Goal: Transaction & Acquisition: Obtain resource

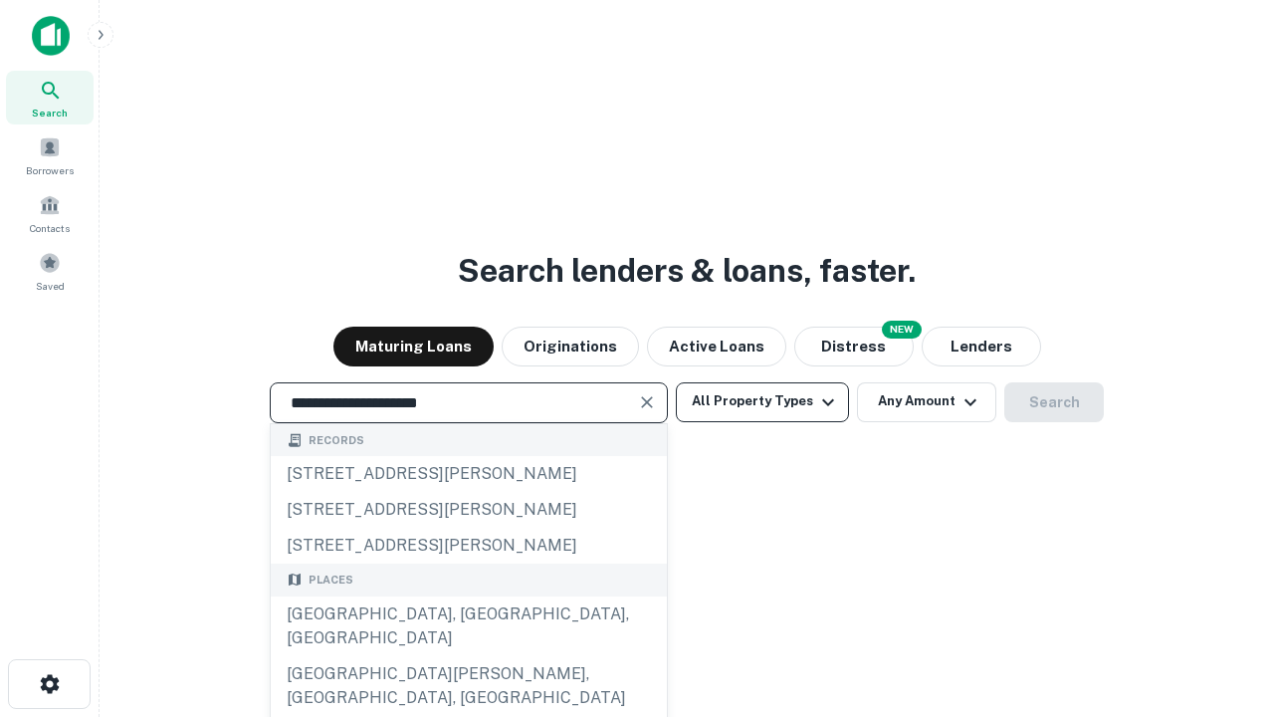
click at [468, 656] on div "[GEOGRAPHIC_DATA], [GEOGRAPHIC_DATA], [GEOGRAPHIC_DATA]" at bounding box center [469, 626] width 396 height 60
type input "**********"
click at [763, 401] on button "All Property Types" at bounding box center [762, 402] width 173 height 40
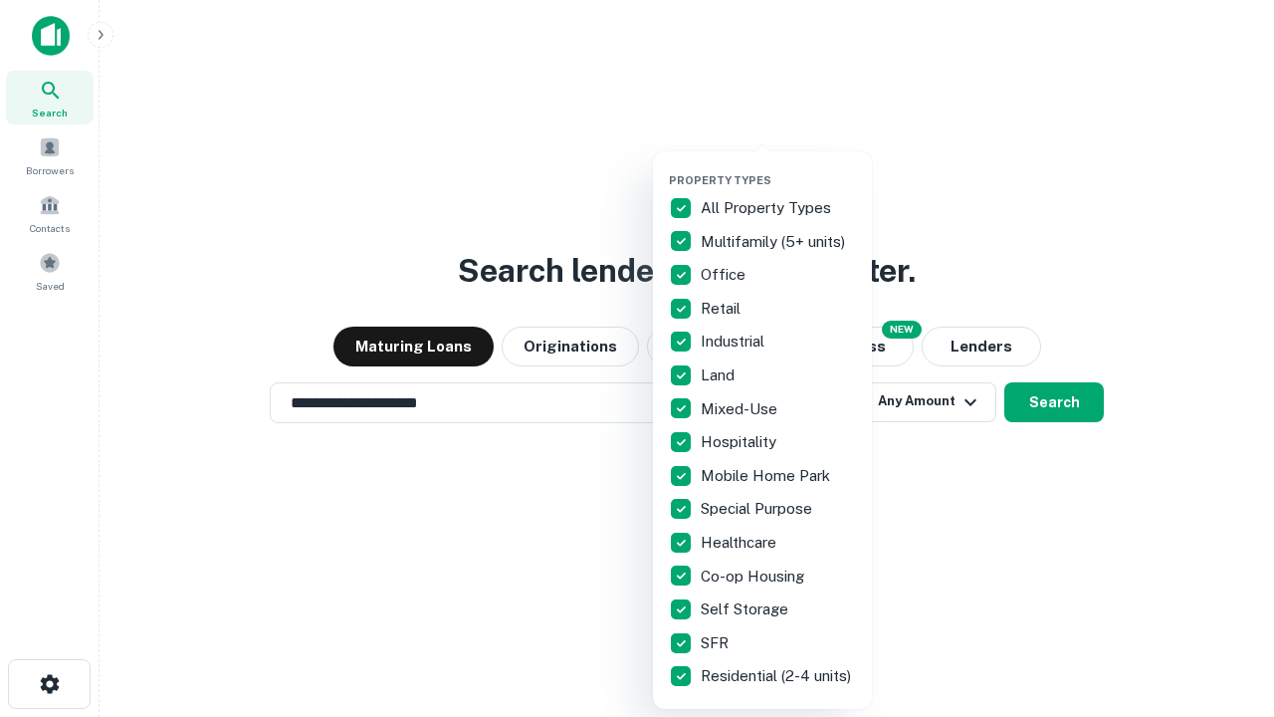
click at [778, 167] on button "button" at bounding box center [778, 167] width 219 height 1
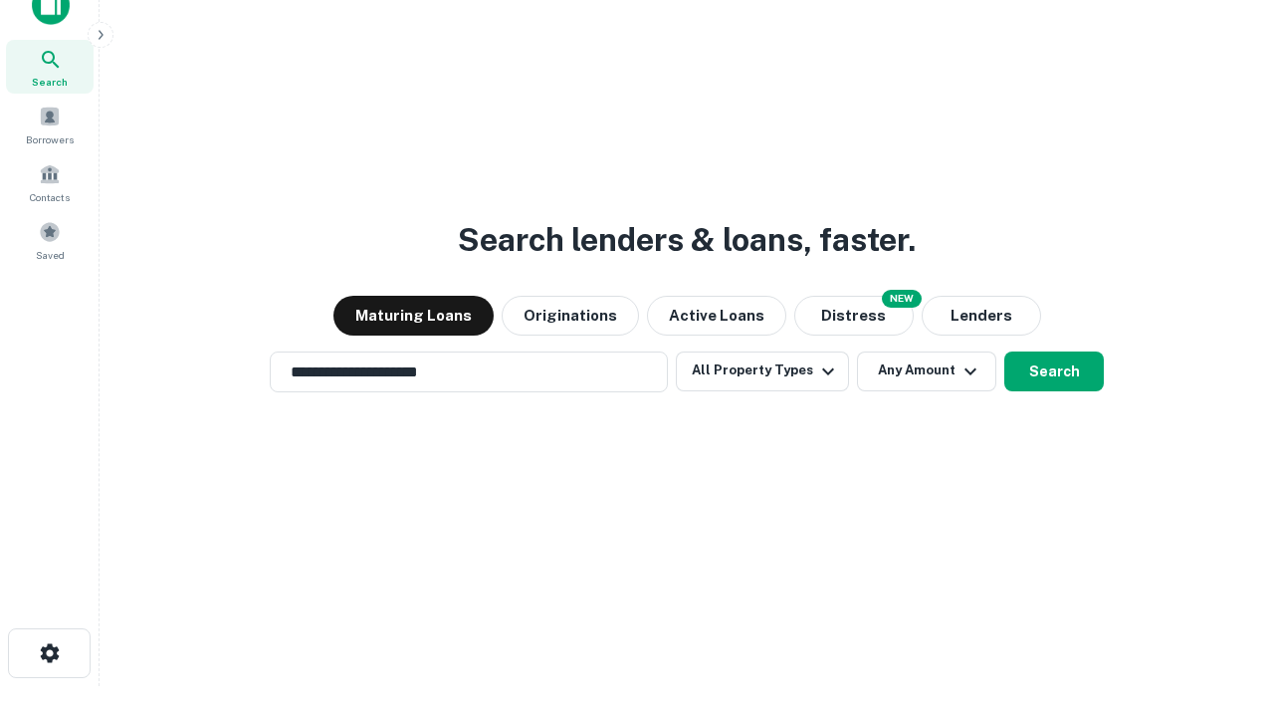
scroll to position [12, 240]
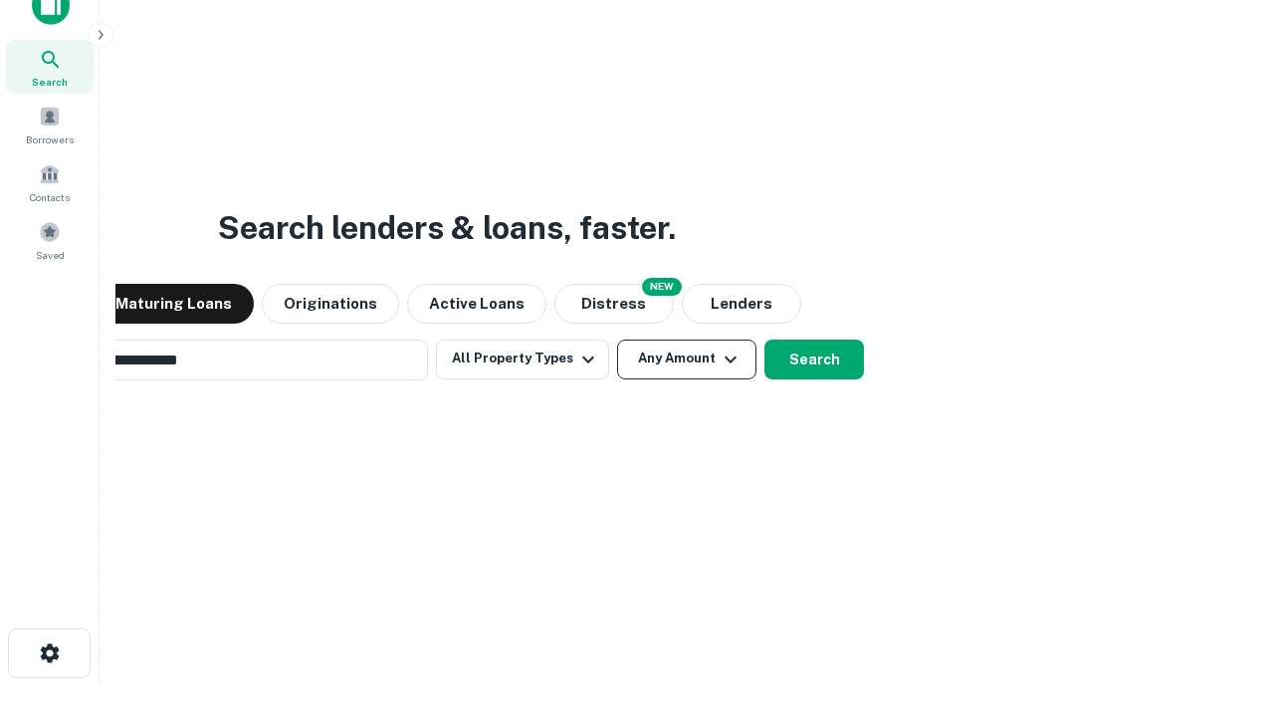
click at [617, 339] on button "Any Amount" at bounding box center [686, 359] width 139 height 40
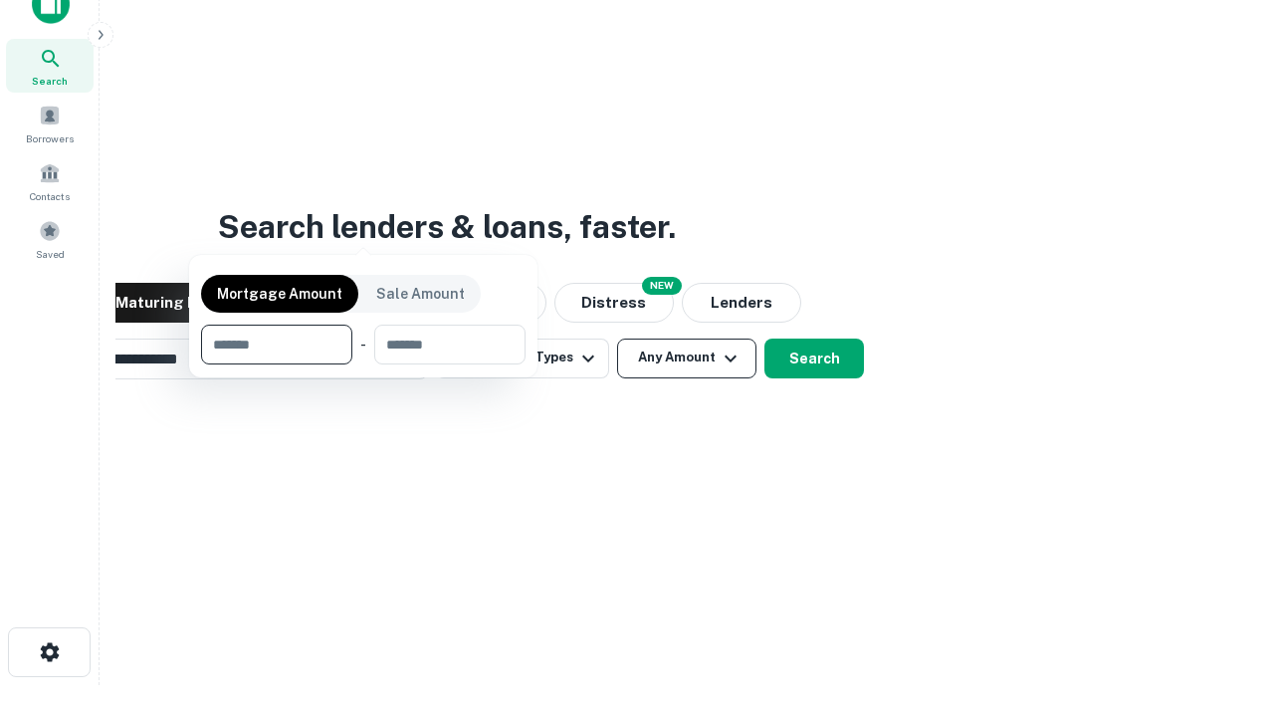
scroll to position [143, 563]
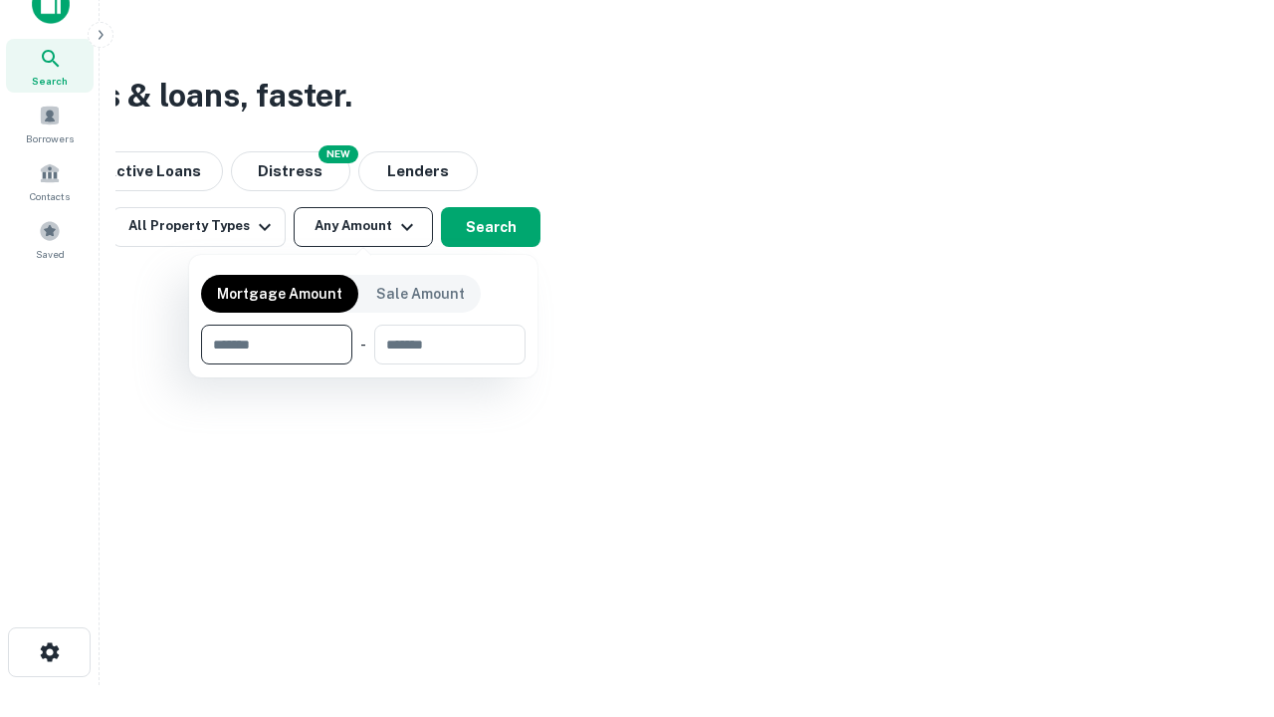
type input "*******"
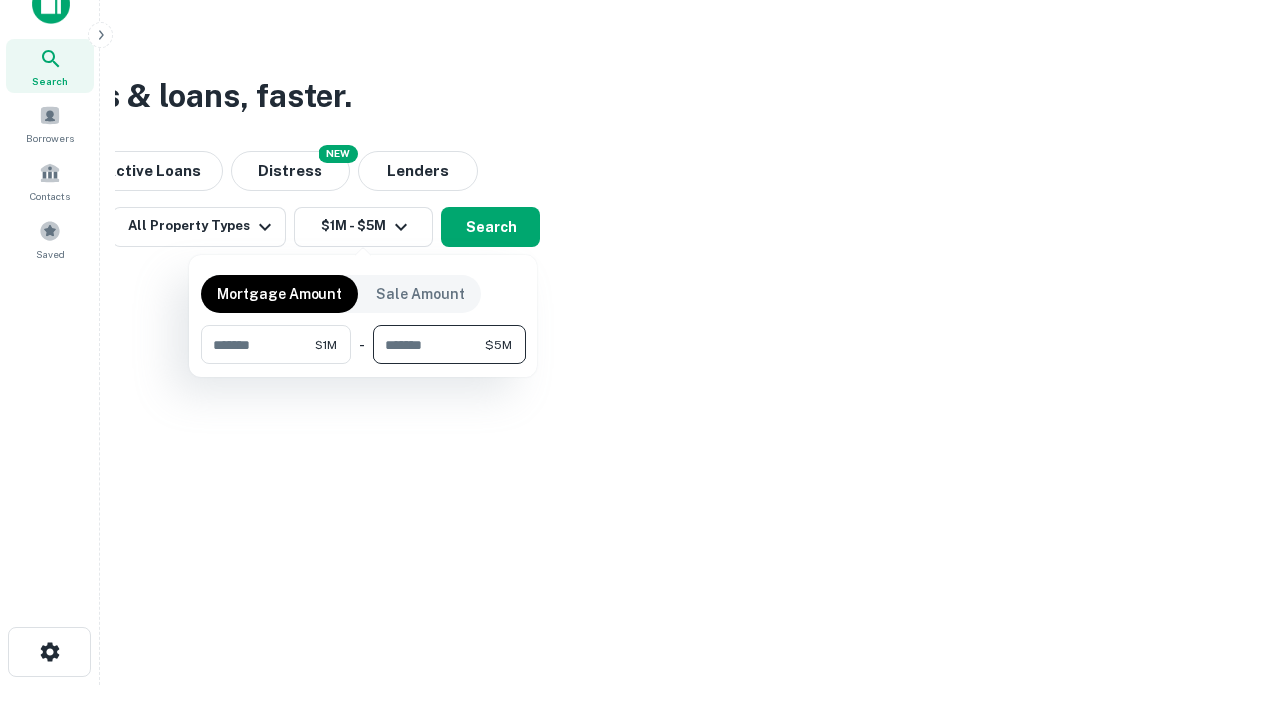
type input "*******"
click at [363, 364] on button "button" at bounding box center [363, 364] width 325 height 1
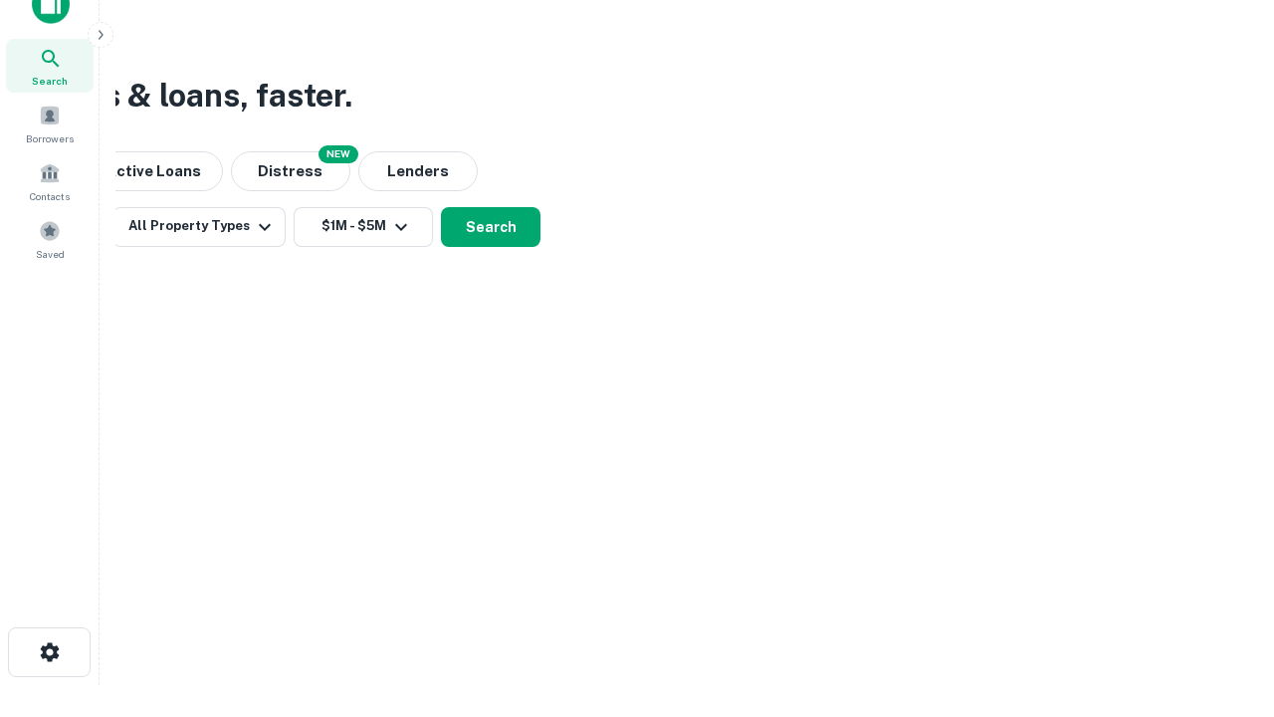
scroll to position [12, 367]
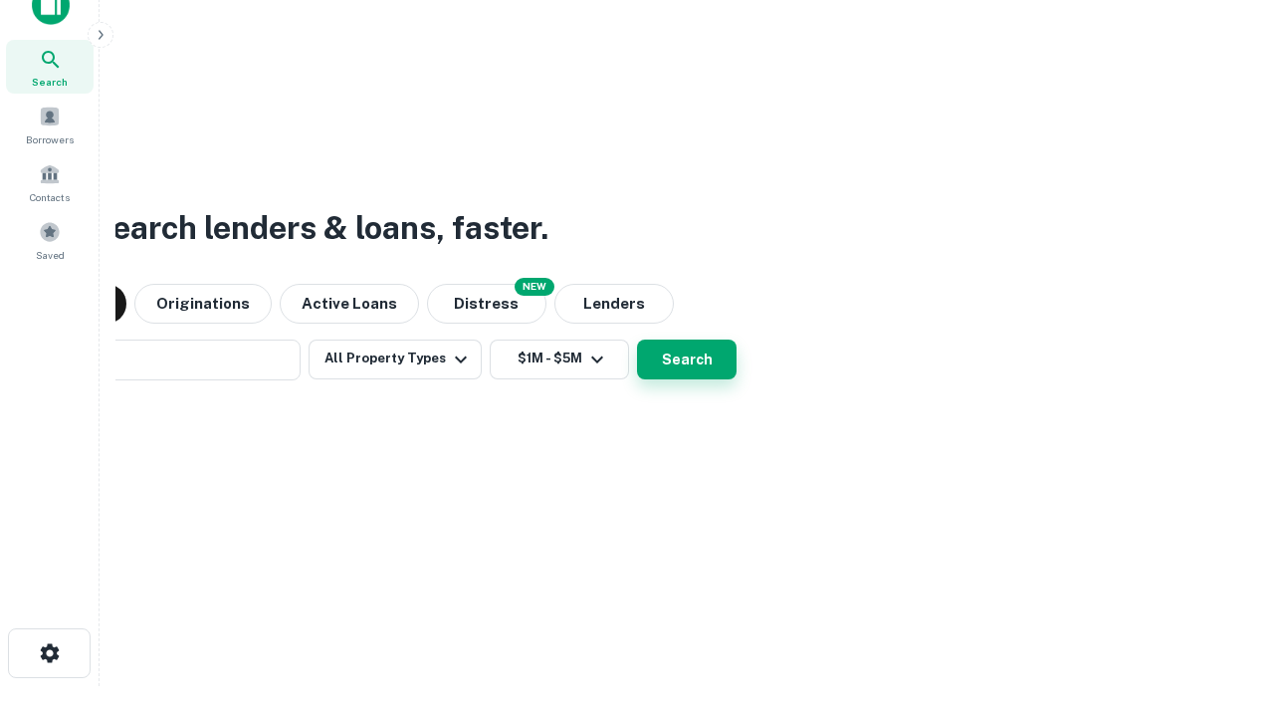
click at [637, 339] on button "Search" at bounding box center [687, 359] width 100 height 40
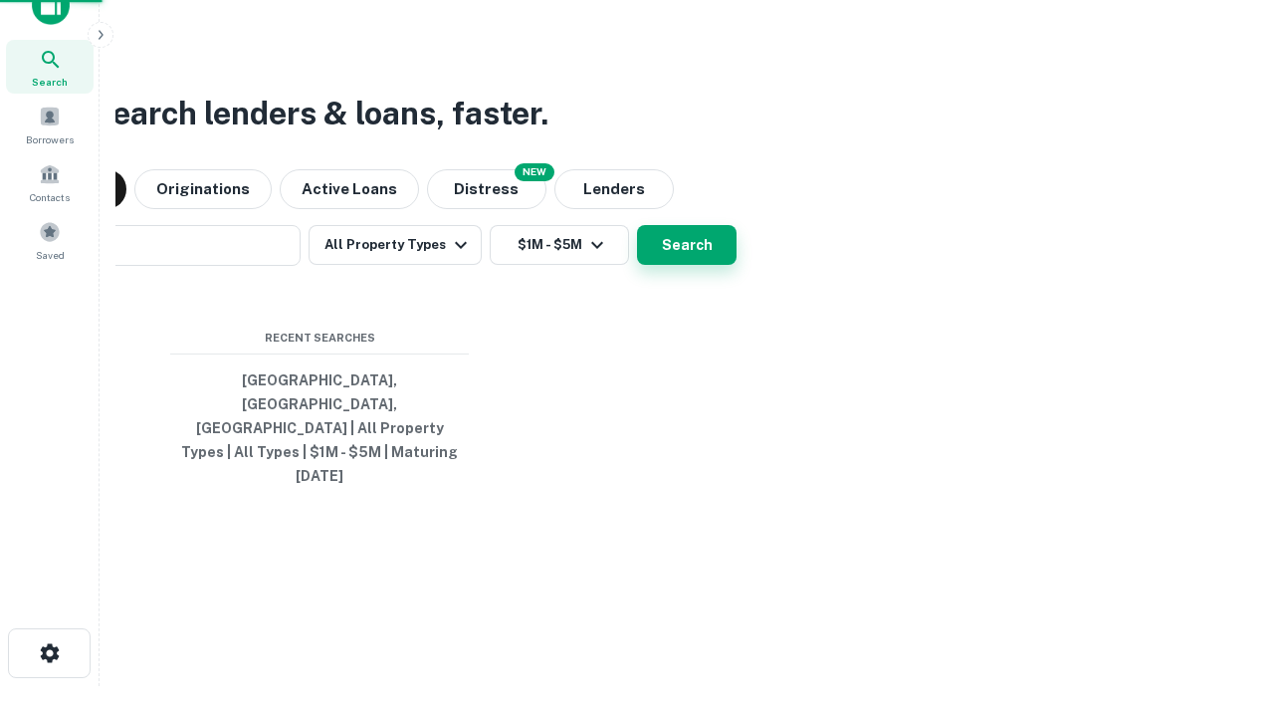
scroll to position [53, 563]
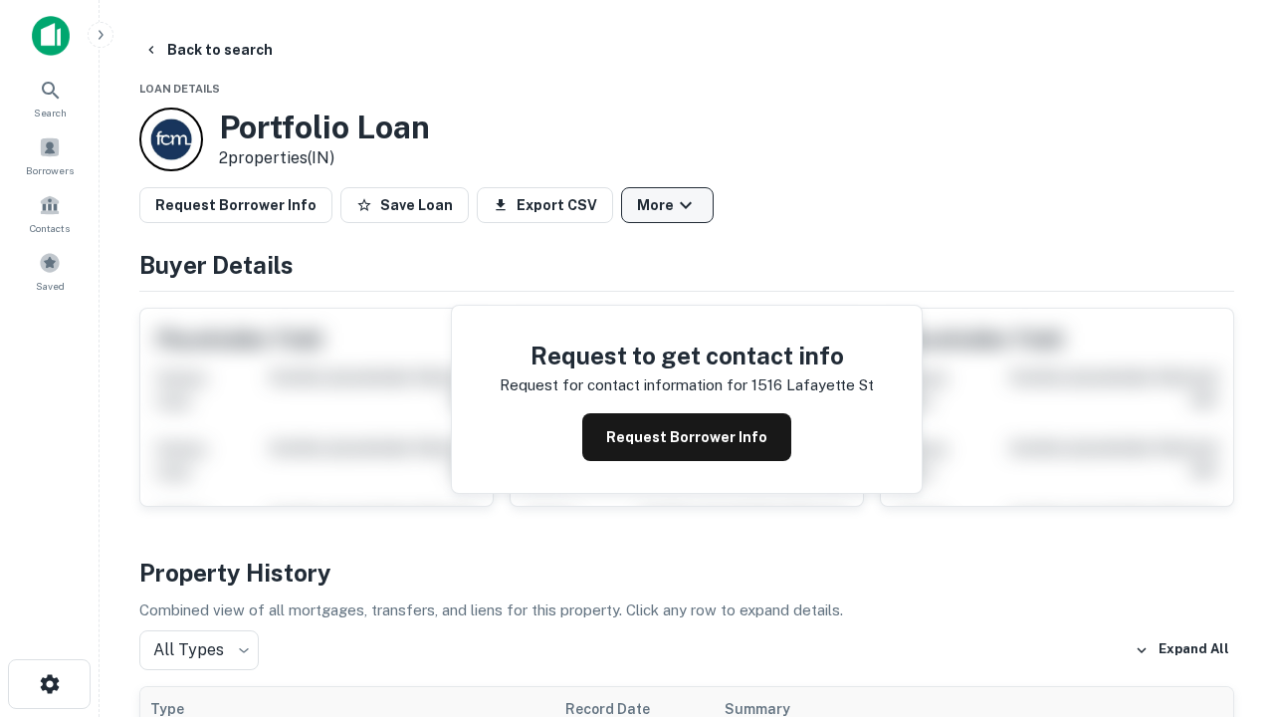
click at [667, 205] on button "More" at bounding box center [667, 205] width 93 height 36
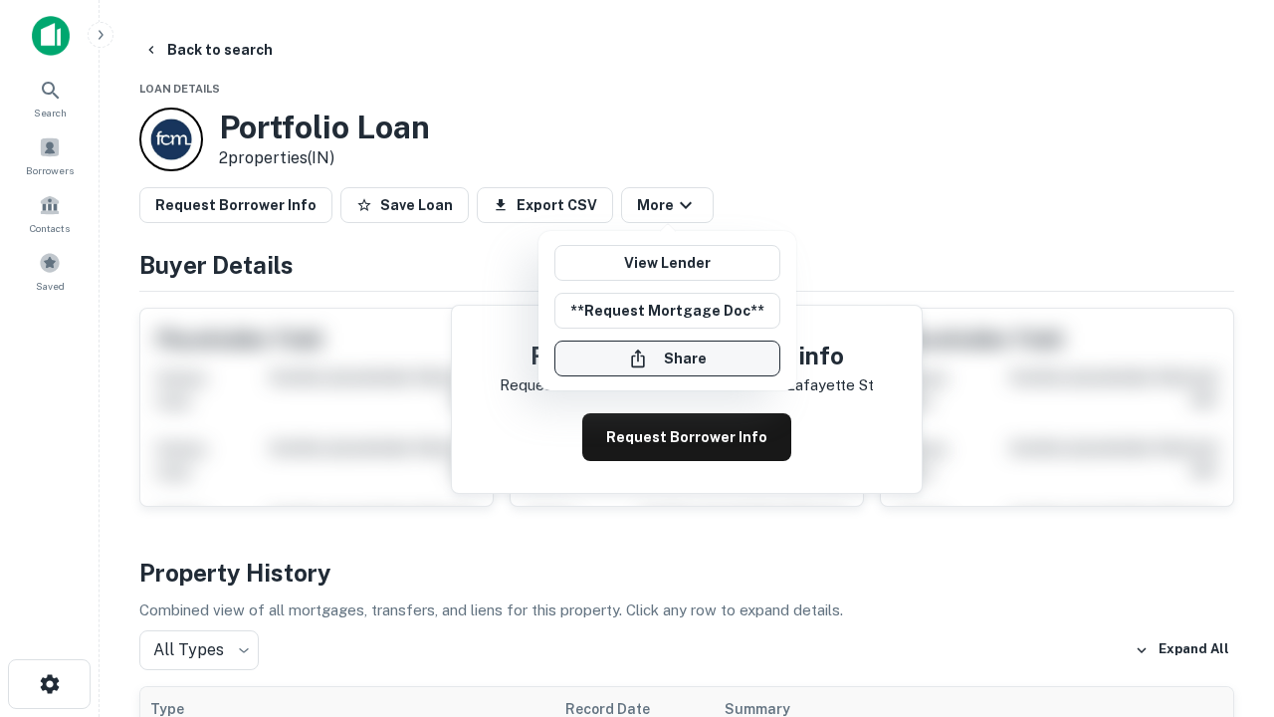
click at [667, 358] on button "Share" at bounding box center [667, 358] width 226 height 36
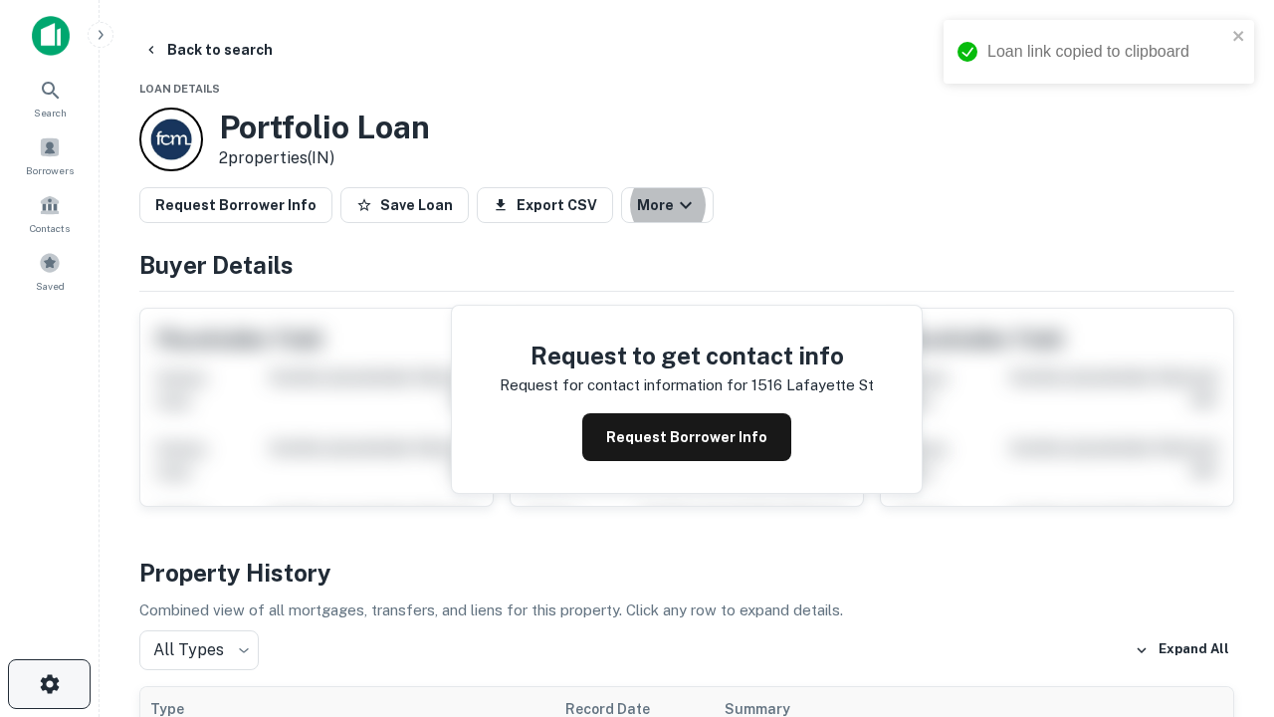
click at [49, 684] on icon "button" at bounding box center [50, 684] width 24 height 24
